Goal: Find specific page/section: Find specific page/section

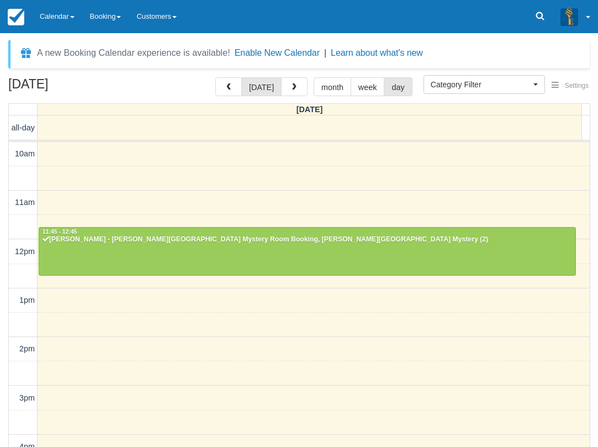
select select
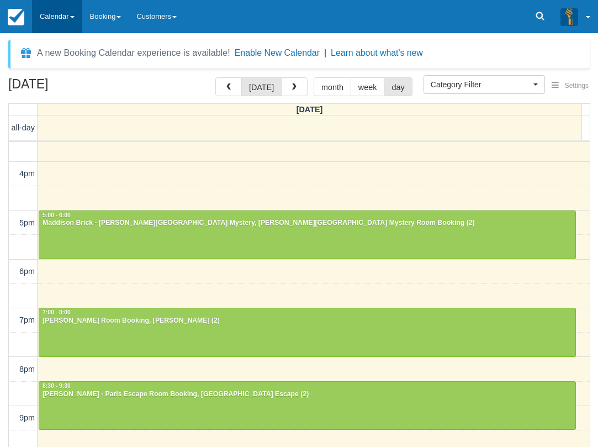
click at [82, 14] on link "Calendar" at bounding box center [57, 16] width 50 height 33
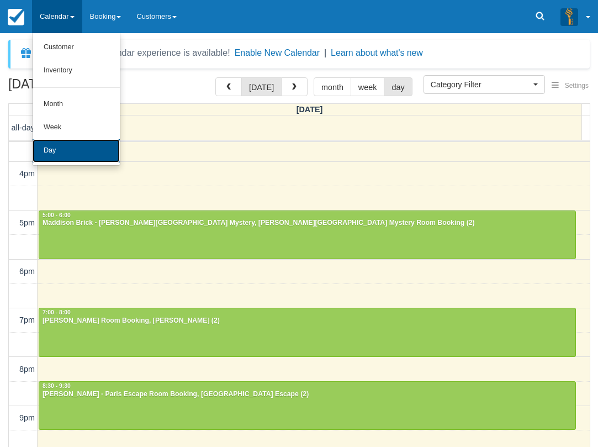
click at [67, 150] on link "Day" at bounding box center [76, 150] width 87 height 23
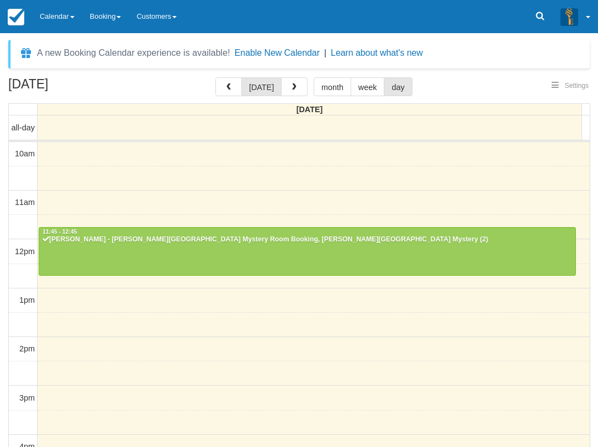
select select
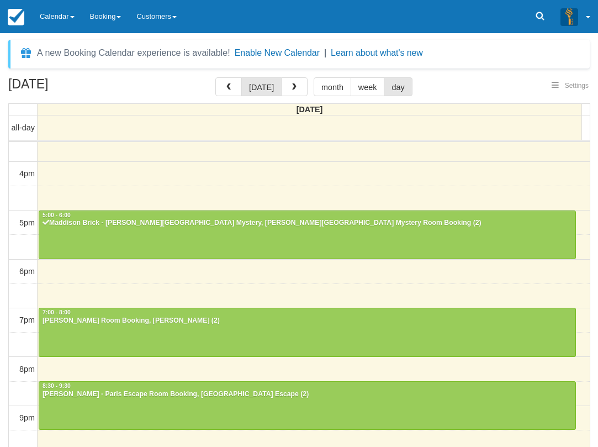
select select
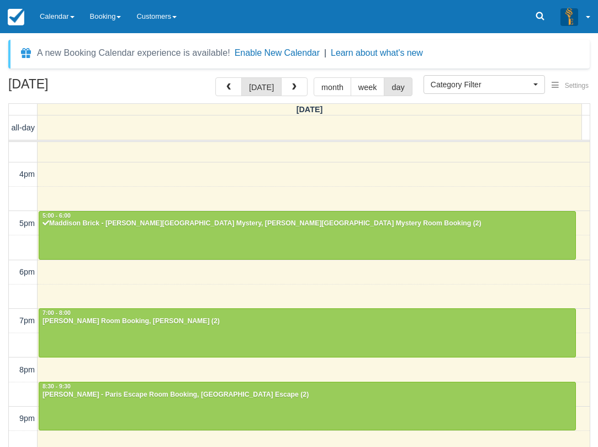
scroll to position [35, 0]
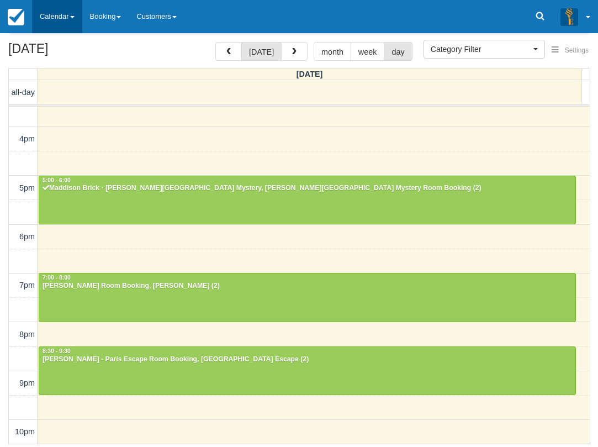
click at [57, 17] on link "Calendar" at bounding box center [57, 16] width 50 height 33
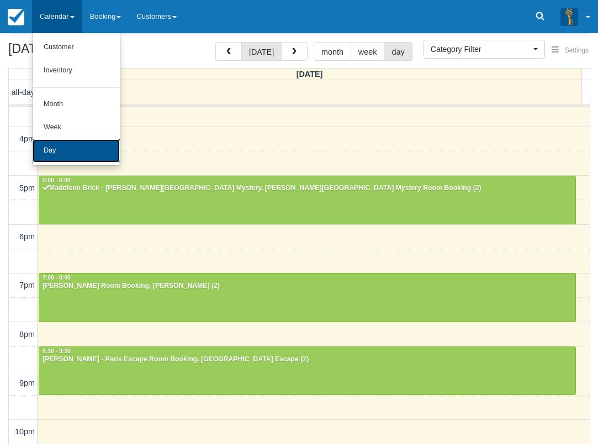
click at [79, 149] on link "Day" at bounding box center [76, 150] width 87 height 23
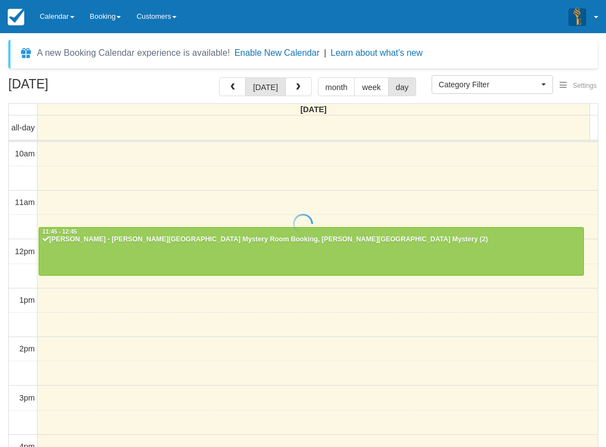
select select
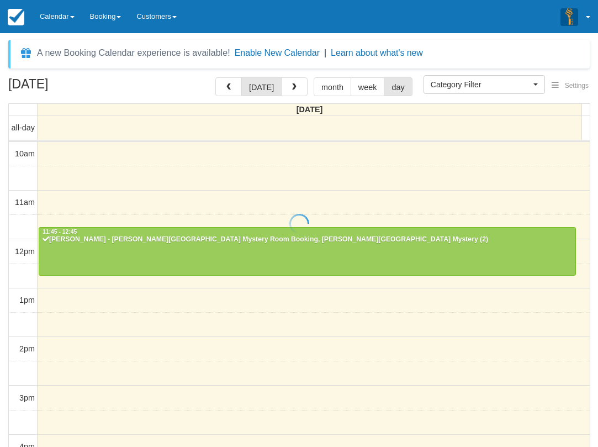
scroll to position [273, 0]
